Goal: Task Accomplishment & Management: Complete application form

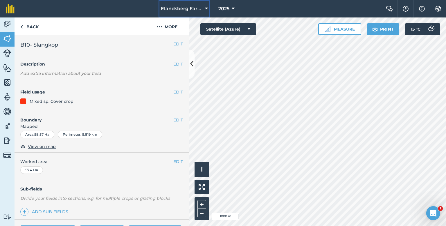
click at [201, 10] on span "Elandsberg Farms" at bounding box center [182, 8] width 42 height 7
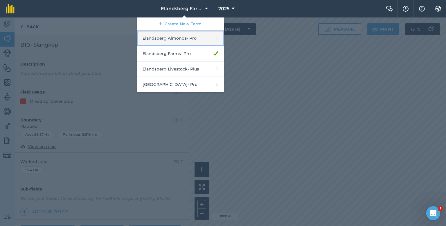
click at [181, 34] on link "Elandsberg Almonds - Pro" at bounding box center [180, 38] width 87 height 15
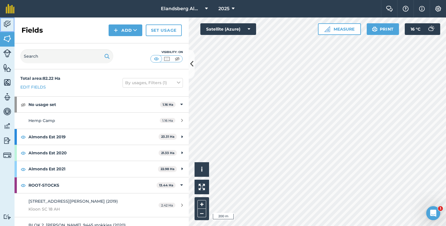
click at [10, 23] on img at bounding box center [7, 24] width 8 height 9
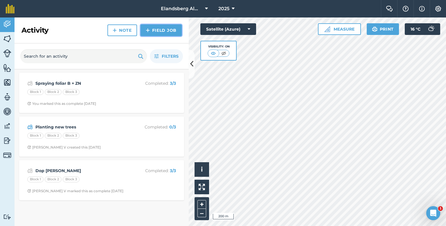
click at [160, 30] on link "Field Job" at bounding box center [161, 30] width 41 height 12
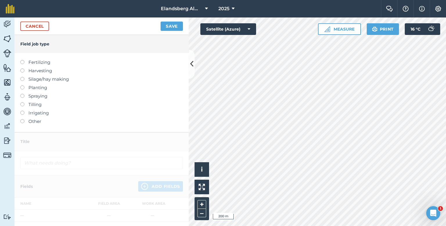
click at [23, 60] on label at bounding box center [24, 60] width 8 height 0
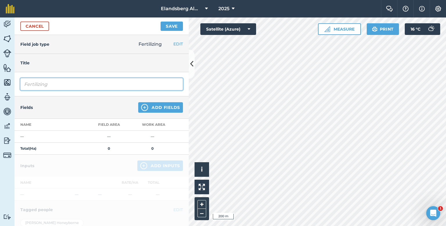
click at [92, 86] on input "Fertilizing" at bounding box center [101, 84] width 163 height 12
type input "Fertilizing Almonds"
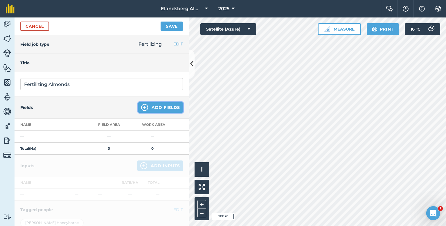
click at [142, 106] on img at bounding box center [144, 107] width 7 height 7
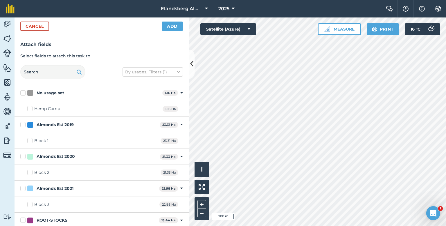
click at [22, 124] on label "Almonds Est 2019" at bounding box center [88, 125] width 137 height 6
click at [22, 124] on input "Almonds Est 2019" at bounding box center [22, 124] width 4 height 4
checkbox input "true"
drag, startPoint x: 23, startPoint y: 155, endPoint x: 23, endPoint y: 160, distance: 4.7
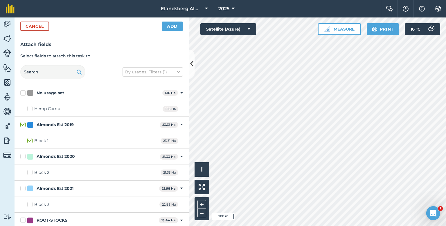
click at [23, 156] on label "Almonds Est 2020" at bounding box center [88, 156] width 137 height 6
click at [23, 156] on input "Almonds Est 2020" at bounding box center [22, 155] width 4 height 4
checkbox input "true"
click at [22, 187] on label "Almonds Est 2021" at bounding box center [88, 188] width 137 height 6
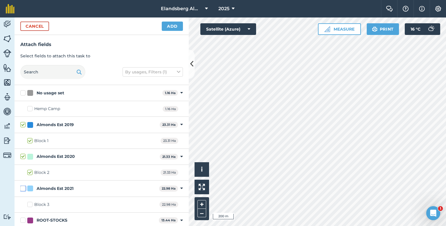
click at [22, 187] on input "Almonds Est 2021" at bounding box center [22, 187] width 4 height 4
checkbox input "true"
click at [174, 26] on button "Add" at bounding box center [172, 26] width 21 height 9
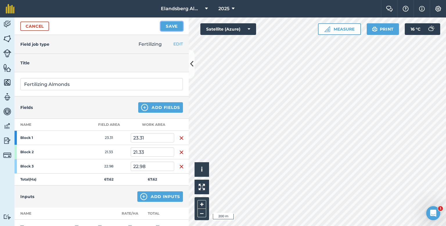
click at [170, 26] on button "Save" at bounding box center [172, 26] width 22 height 9
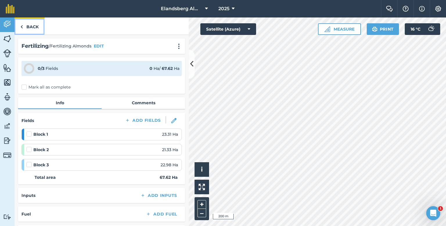
click at [22, 25] on img at bounding box center [21, 26] width 3 height 7
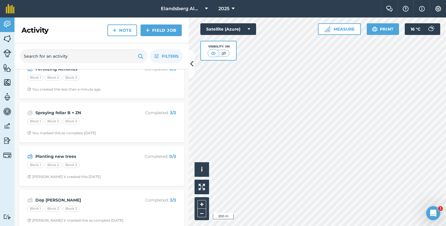
scroll to position [21, 0]
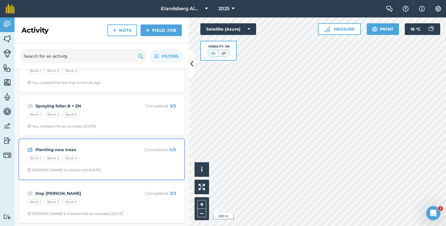
click at [90, 155] on div "Block 1 Block 2 Block 3" at bounding box center [101, 159] width 149 height 8
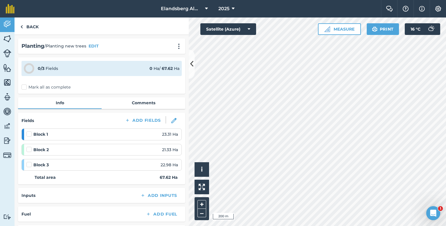
click at [24, 85] on label "Mark all as complete" at bounding box center [46, 87] width 49 height 6
click at [24, 85] on input "Mark all as complete" at bounding box center [24, 86] width 4 height 4
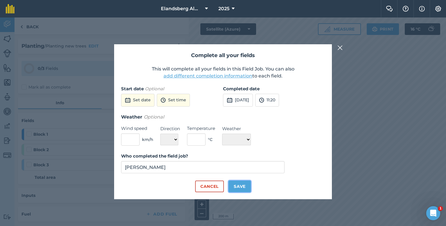
click at [245, 187] on button "Save" at bounding box center [240, 186] width 22 height 12
checkbox input "true"
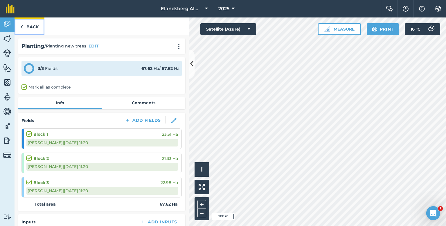
click at [35, 27] on link "Back" at bounding box center [30, 25] width 30 height 17
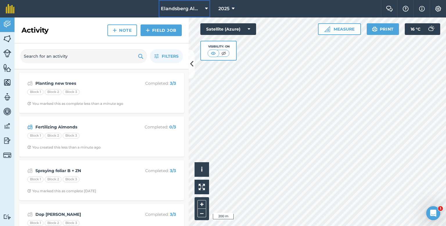
click at [199, 9] on span "Elandsberg Almonds" at bounding box center [182, 8] width 42 height 7
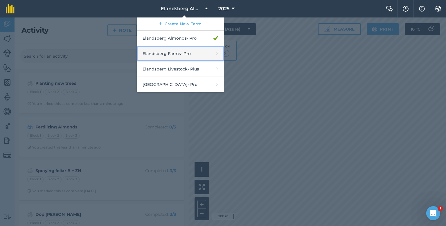
click at [173, 54] on link "Elandsberg Farms - Pro" at bounding box center [180, 53] width 87 height 15
